Goal: Find specific page/section: Locate a particular part of the current website

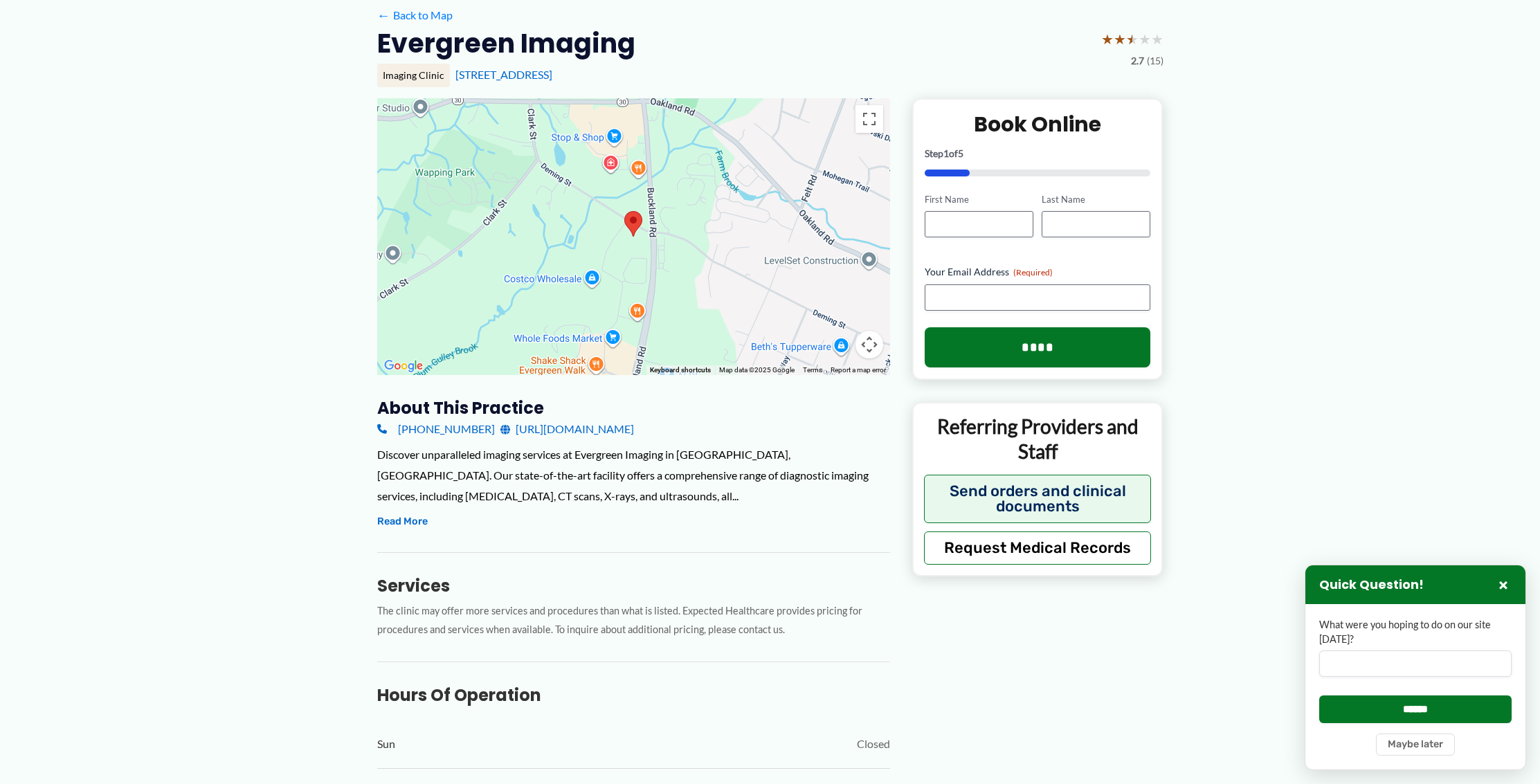
scroll to position [109, 0]
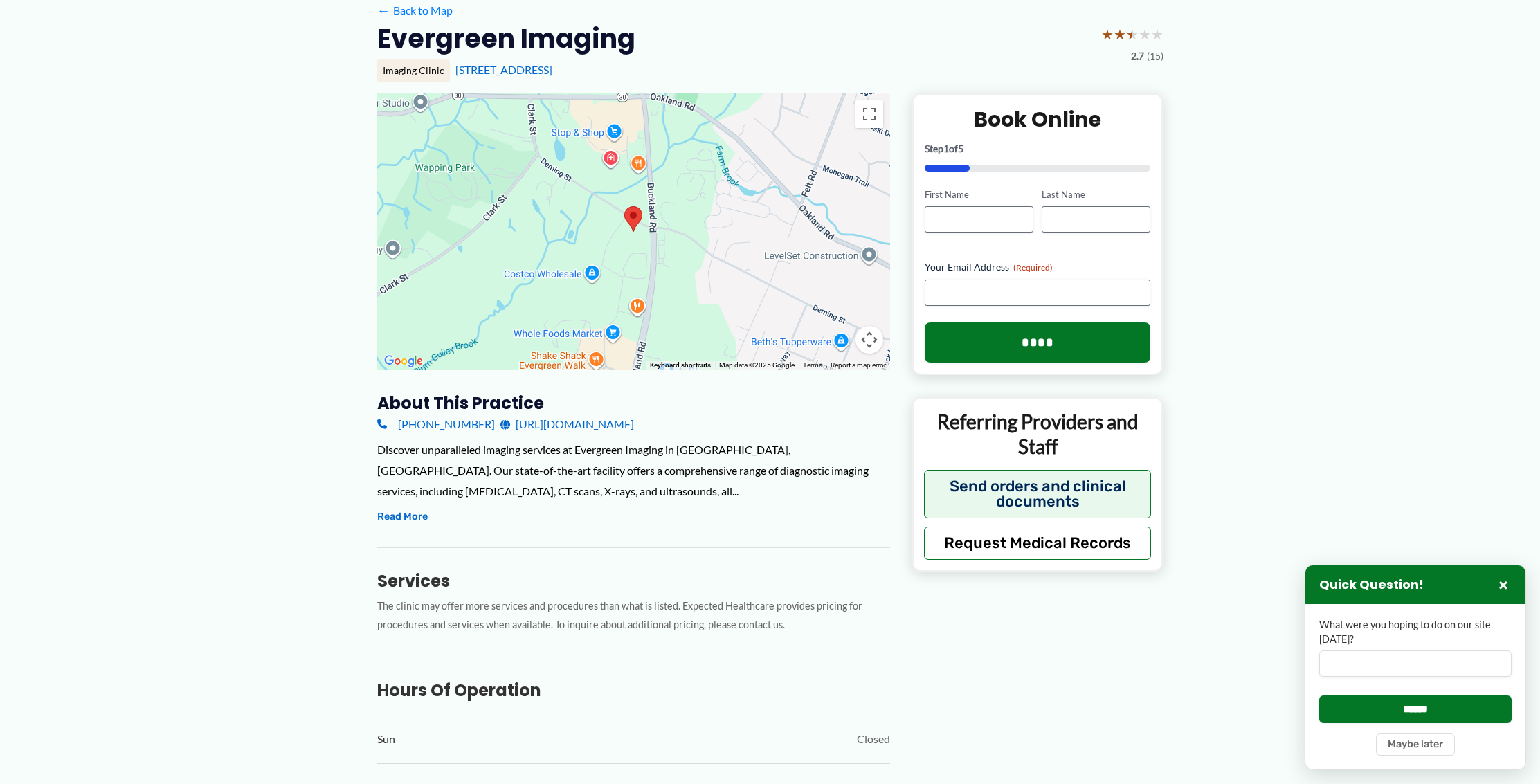
click at [870, 339] on button "Map camera controls" at bounding box center [869, 339] width 28 height 28
click at [832, 272] on button "Zoom in" at bounding box center [834, 270] width 28 height 28
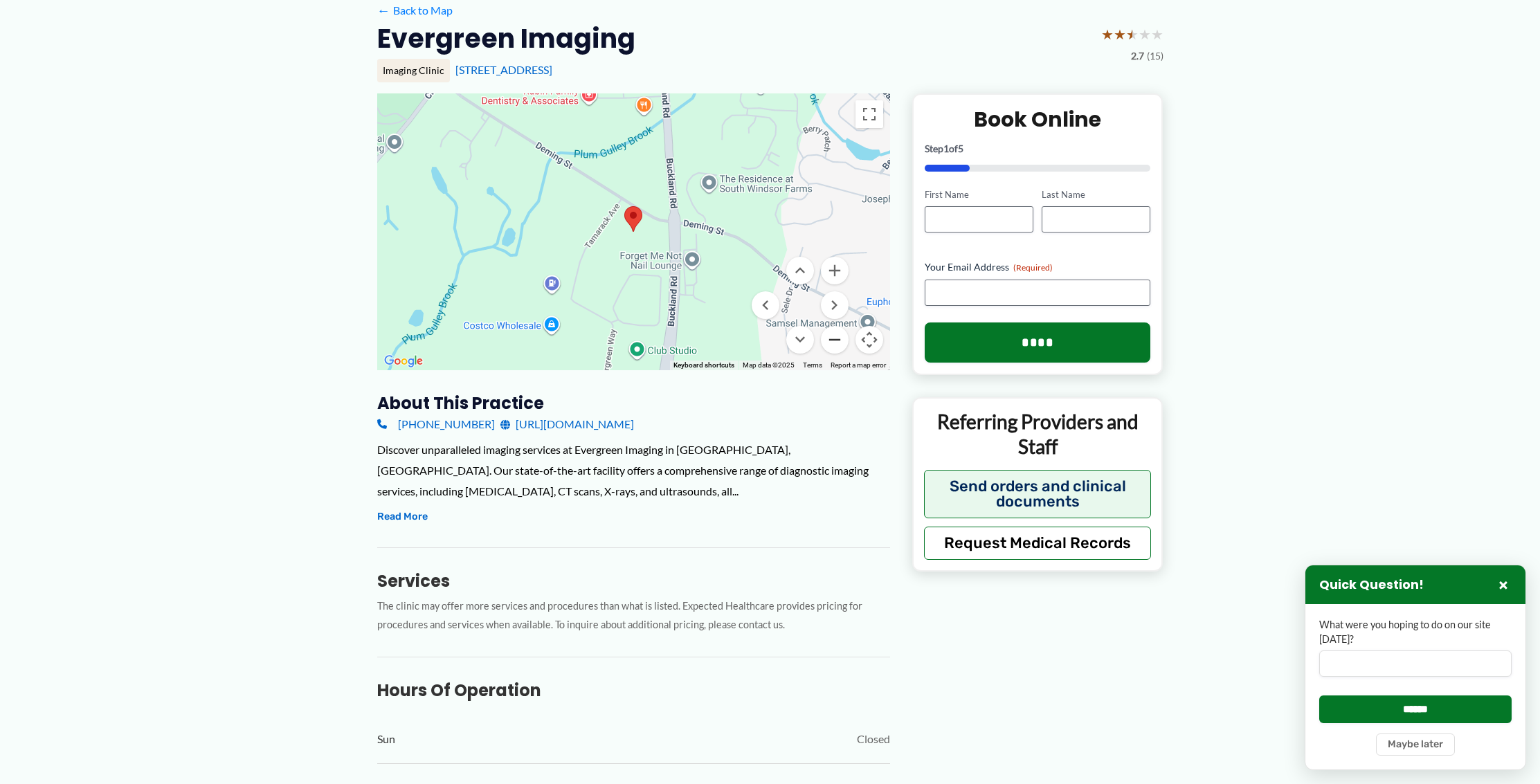
click at [837, 339] on button "Zoom out" at bounding box center [834, 339] width 28 height 28
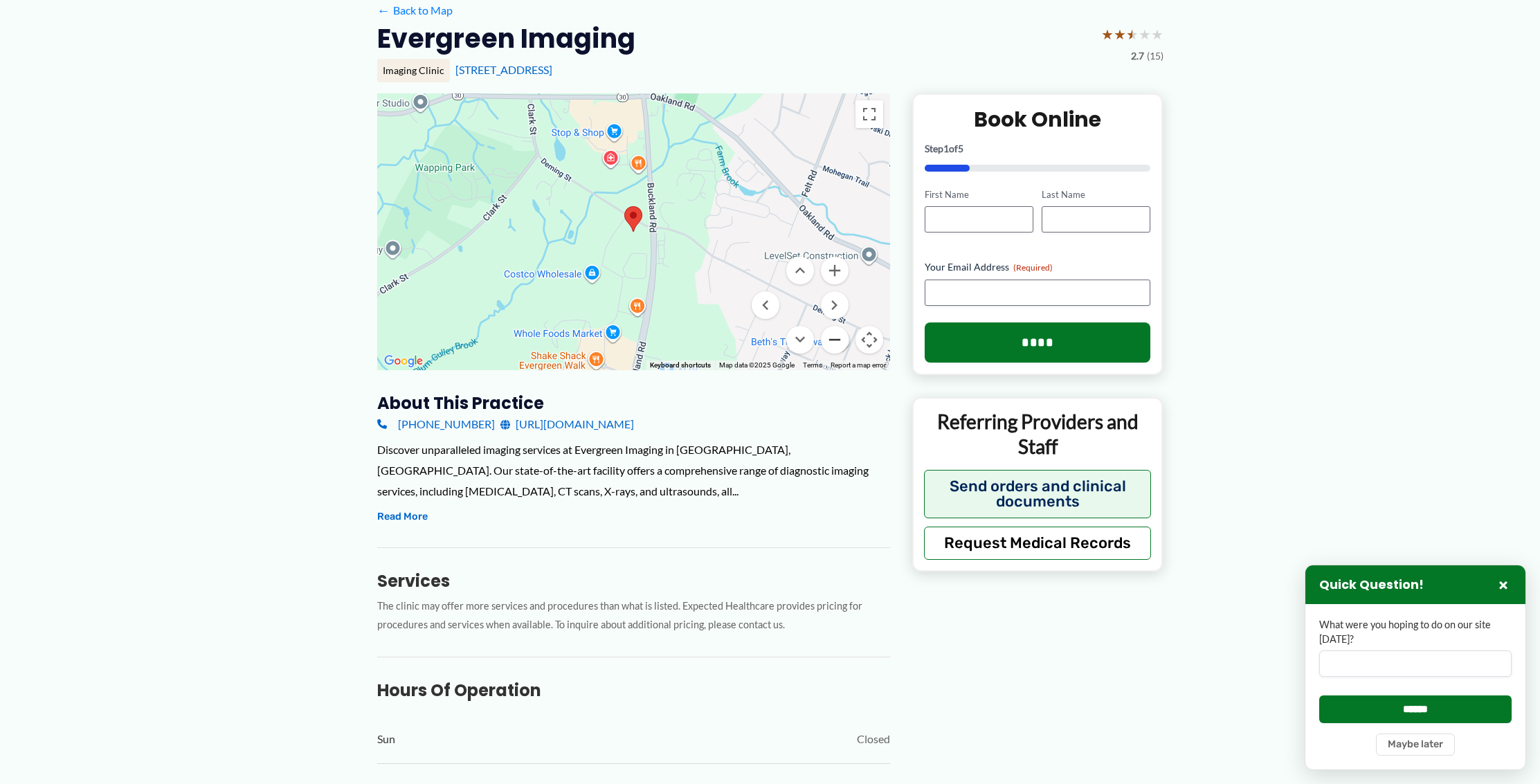
click at [837, 339] on button "Zoom out" at bounding box center [834, 339] width 28 height 28
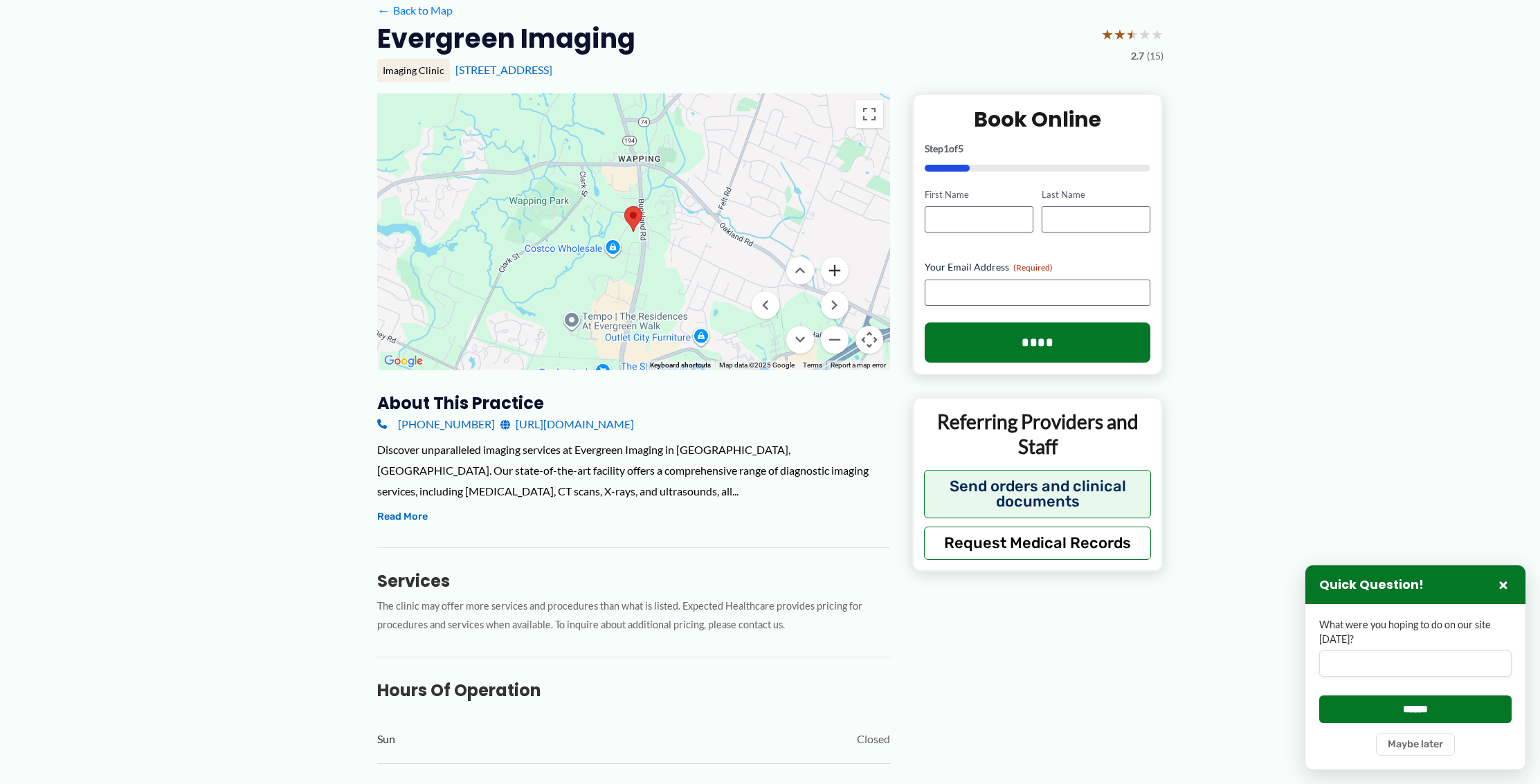
click at [836, 269] on button "Zoom in" at bounding box center [834, 270] width 28 height 28
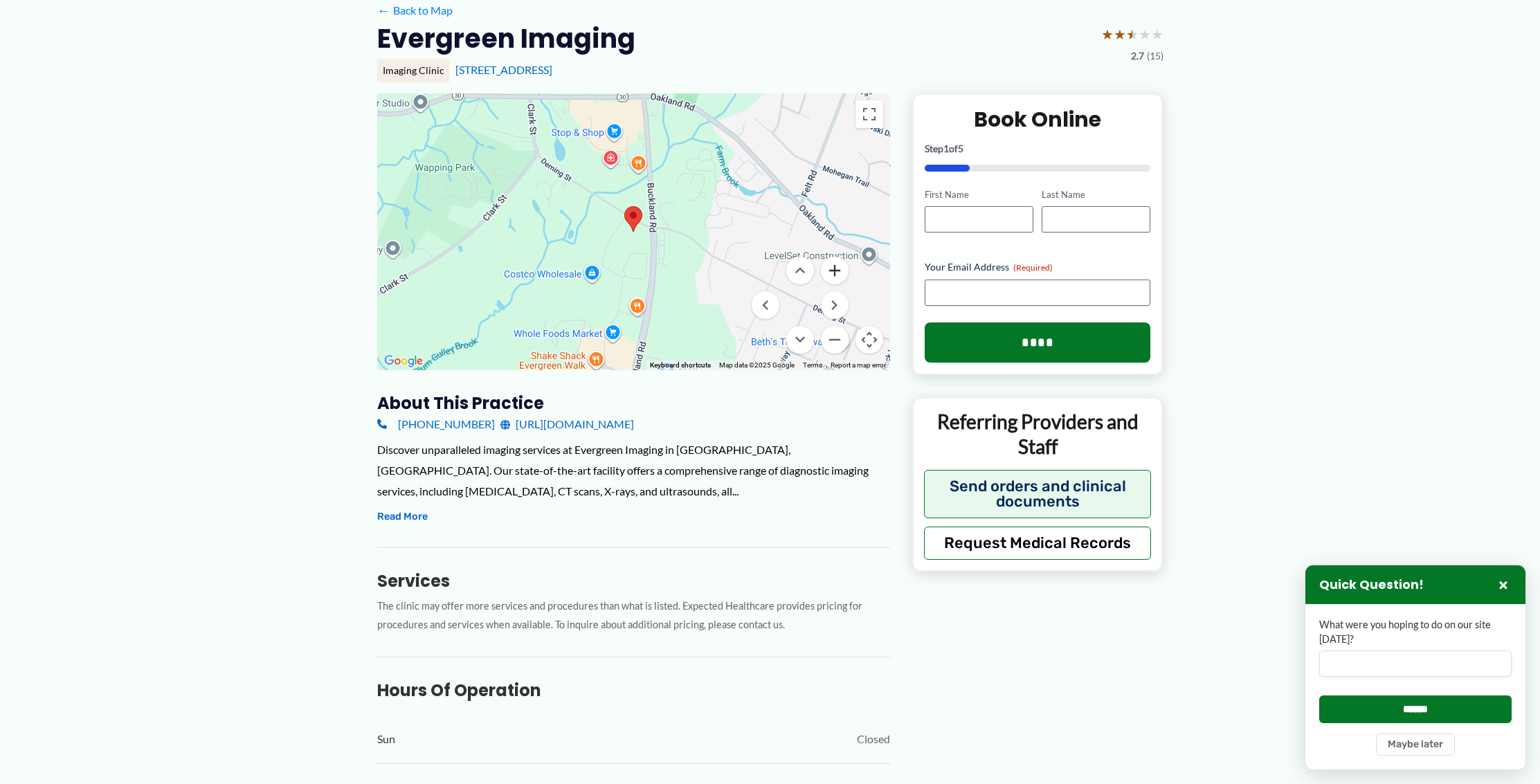
click at [836, 269] on button "Zoom in" at bounding box center [834, 270] width 28 height 28
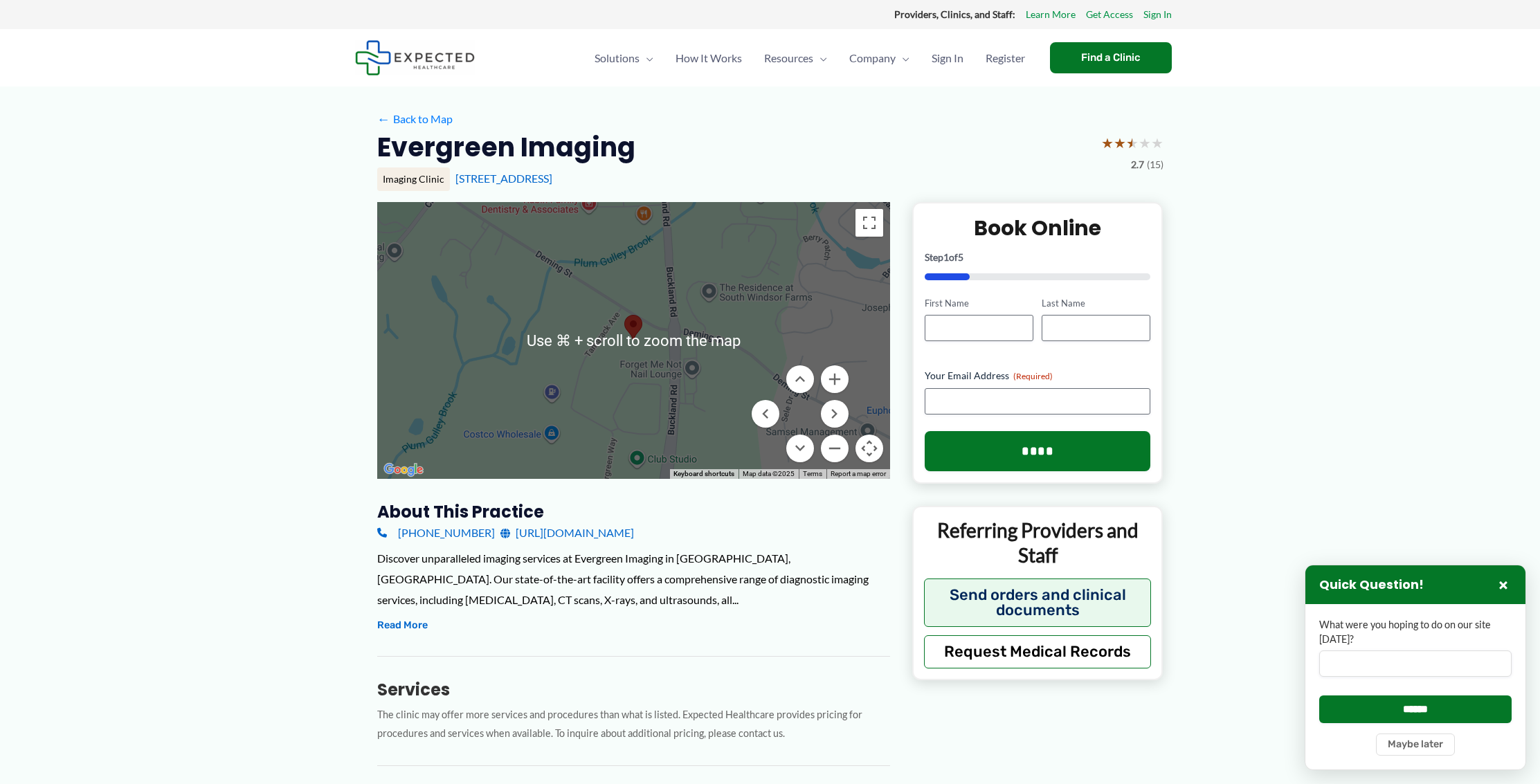
scroll to position [0, 0]
click at [702, 308] on div at bounding box center [633, 340] width 513 height 277
click at [604, 324] on div at bounding box center [633, 340] width 513 height 277
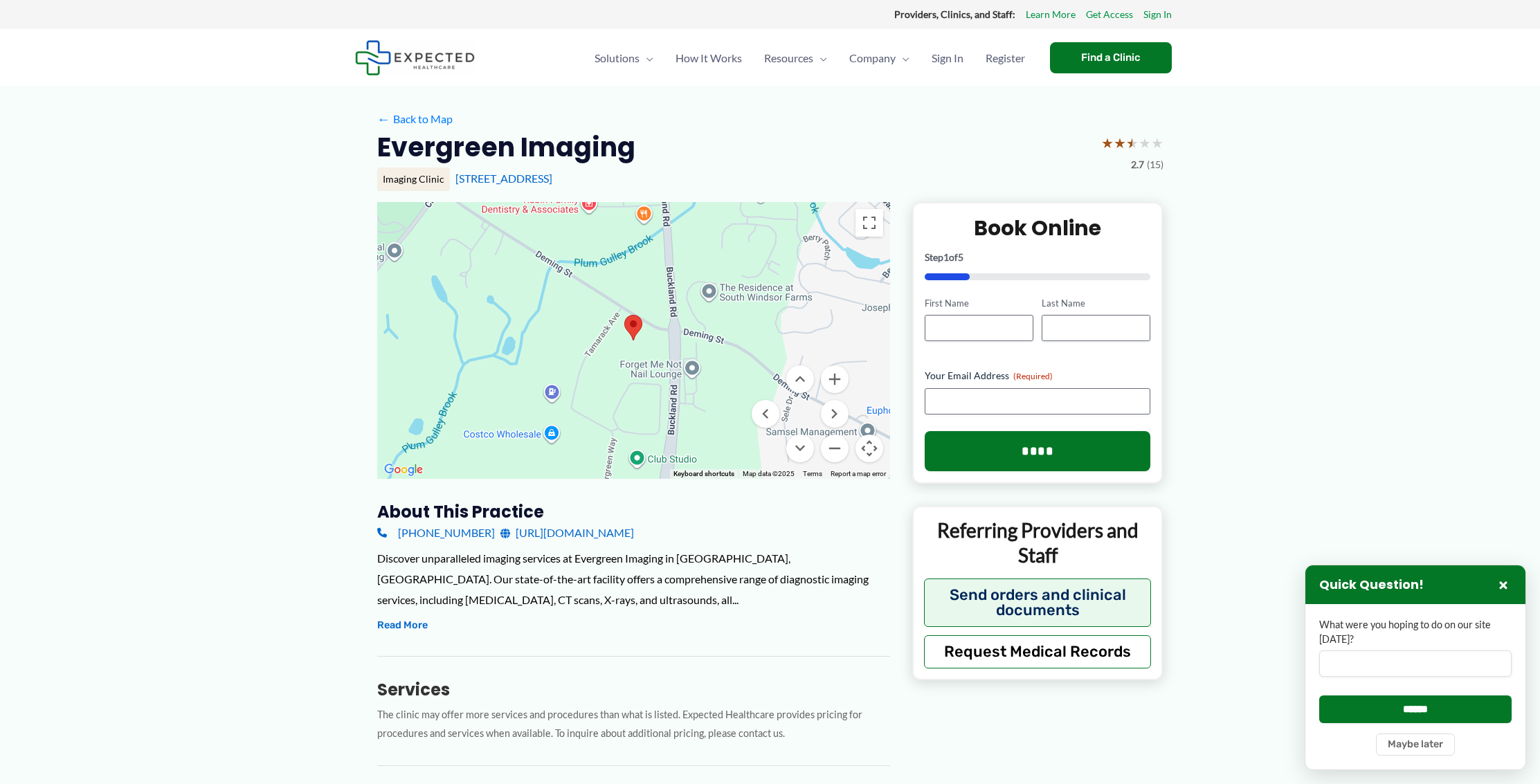
click at [624, 315] on area at bounding box center [624, 315] width 0 height 0
